Goal: Check status: Check status

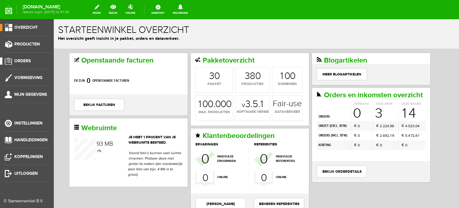
click at [25, 59] on span "Orders" at bounding box center [22, 60] width 16 height 5
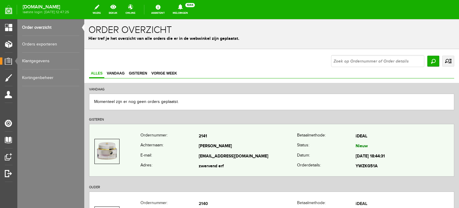
click at [200, 144] on td "[PERSON_NAME]" at bounding box center [248, 146] width 98 height 10
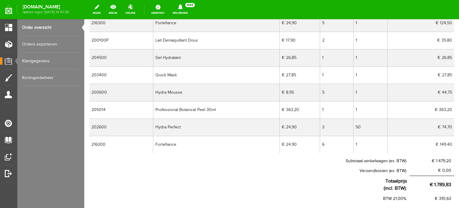
scroll to position [211, 0]
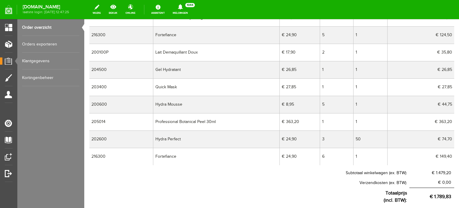
click at [191, 49] on td "Lait Demaquillant Doux" at bounding box center [216, 52] width 127 height 17
click at [190, 51] on td "Lait Demaquillant Doux" at bounding box center [216, 52] width 127 height 17
click at [166, 52] on td "Lait Demaquillant Doux" at bounding box center [216, 52] width 127 height 17
click at [159, 52] on td "Lait Demaquillant Doux" at bounding box center [216, 52] width 127 height 17
click at [171, 52] on td "Lait Demaquillant Doux" at bounding box center [216, 52] width 127 height 17
